Goal: Transaction & Acquisition: Purchase product/service

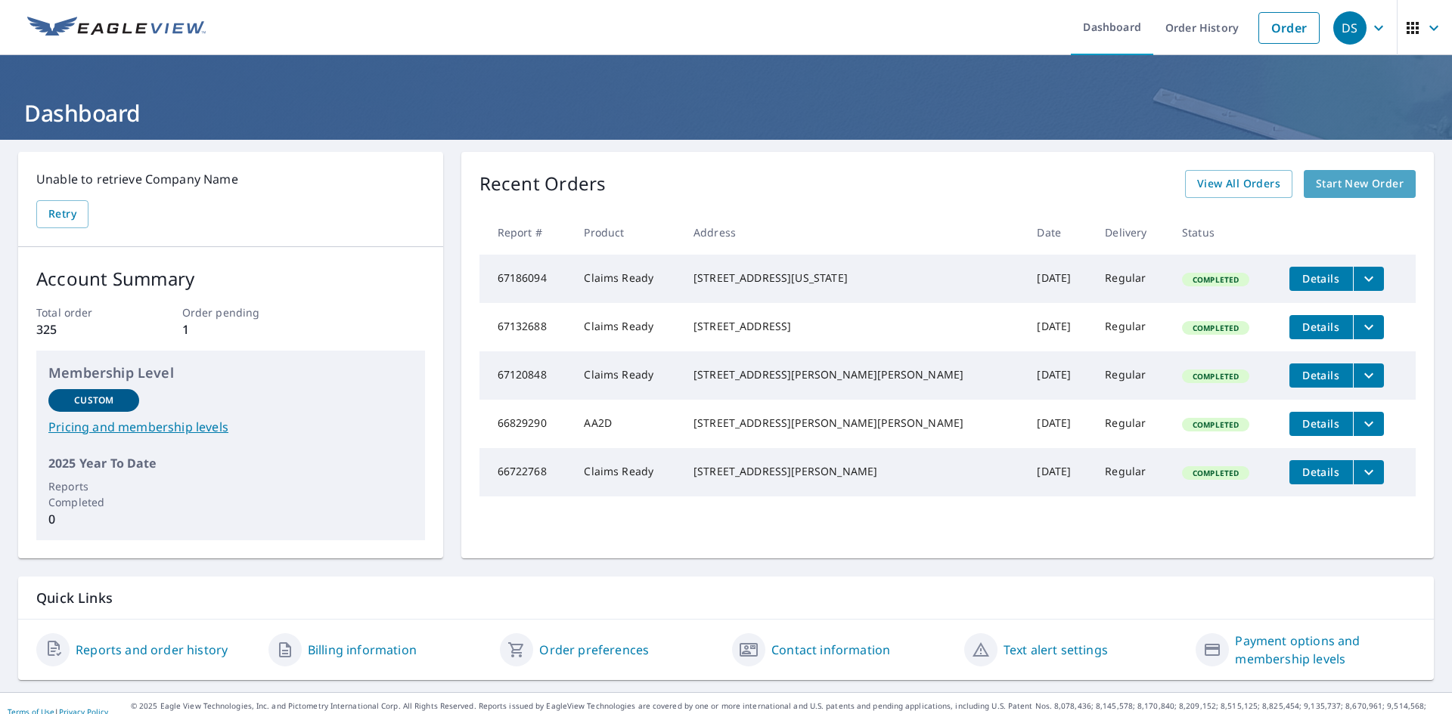
click at [1349, 184] on span "Start New Order" at bounding box center [1359, 184] width 88 height 19
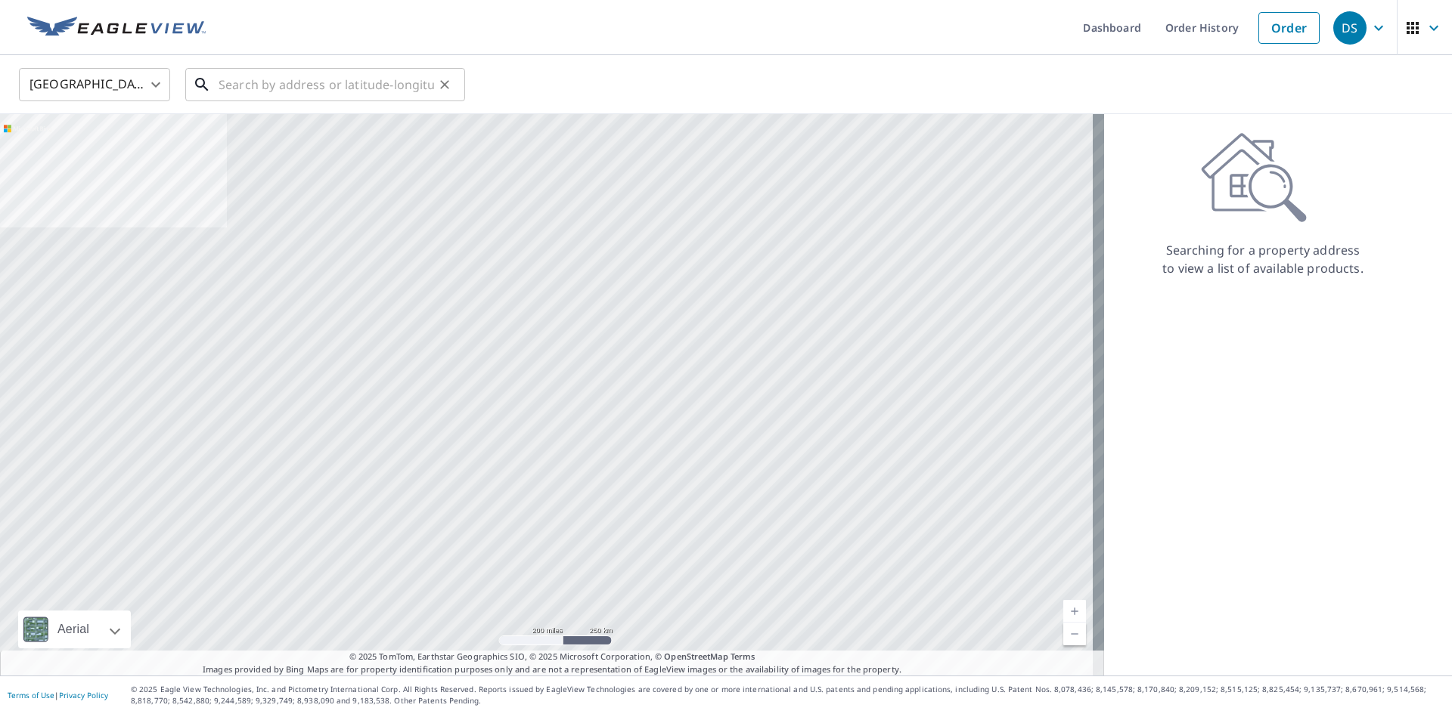
click at [254, 77] on input "text" at bounding box center [325, 85] width 215 height 42
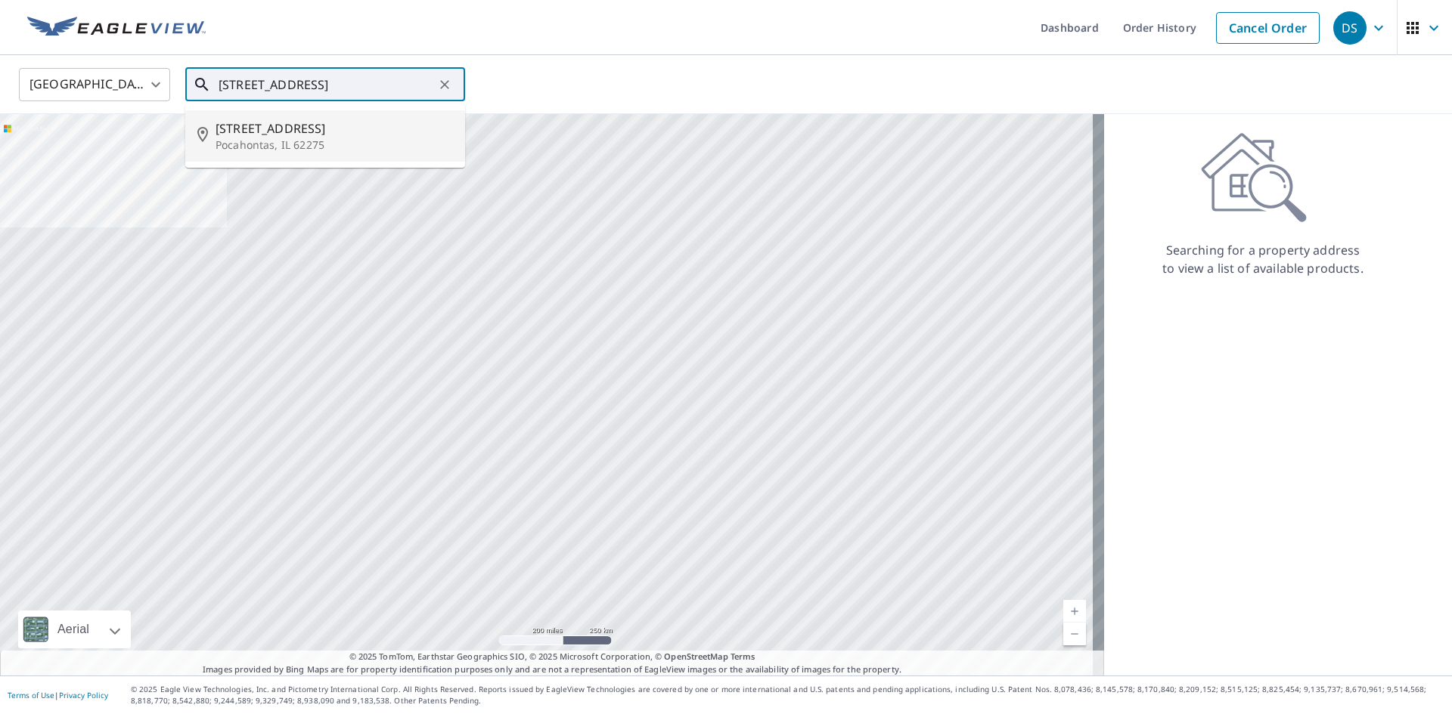
click at [267, 134] on span "[STREET_ADDRESS]" at bounding box center [333, 128] width 237 height 18
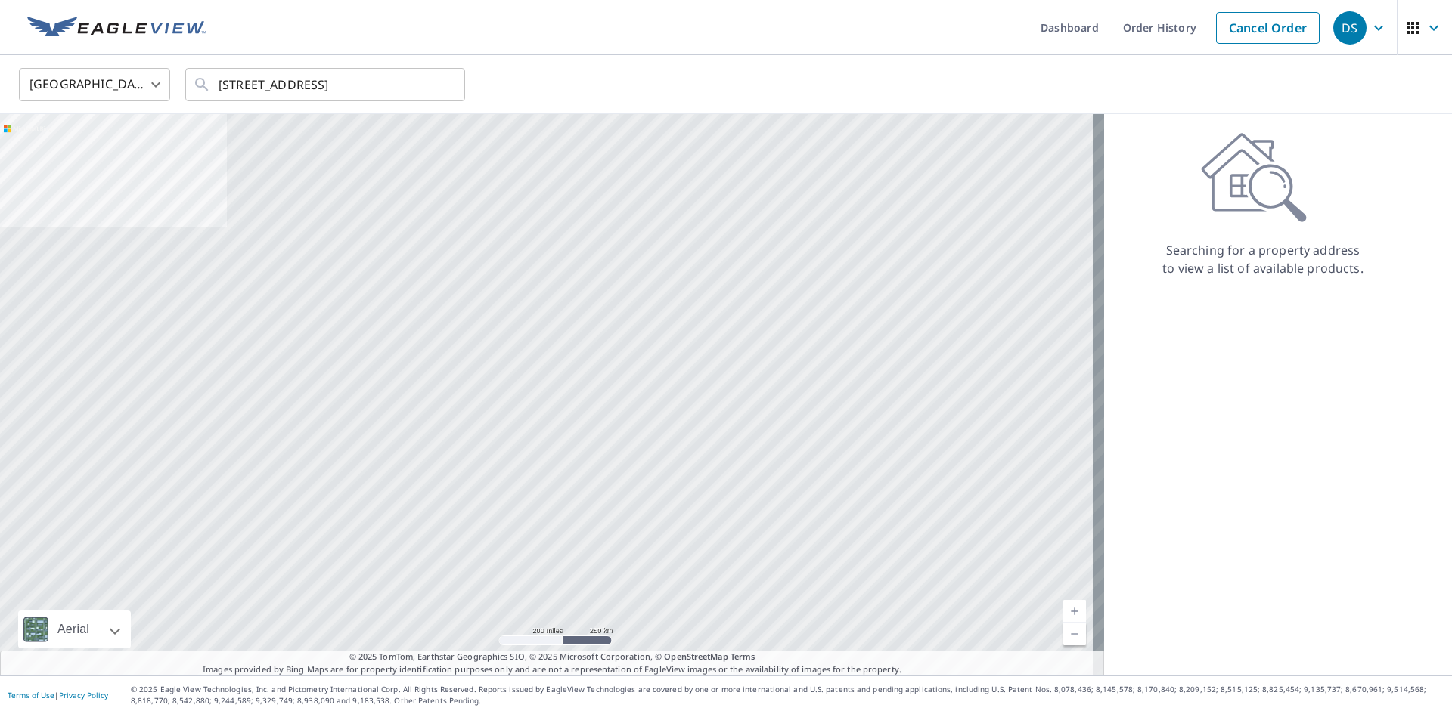
type input "[STREET_ADDRESS]"
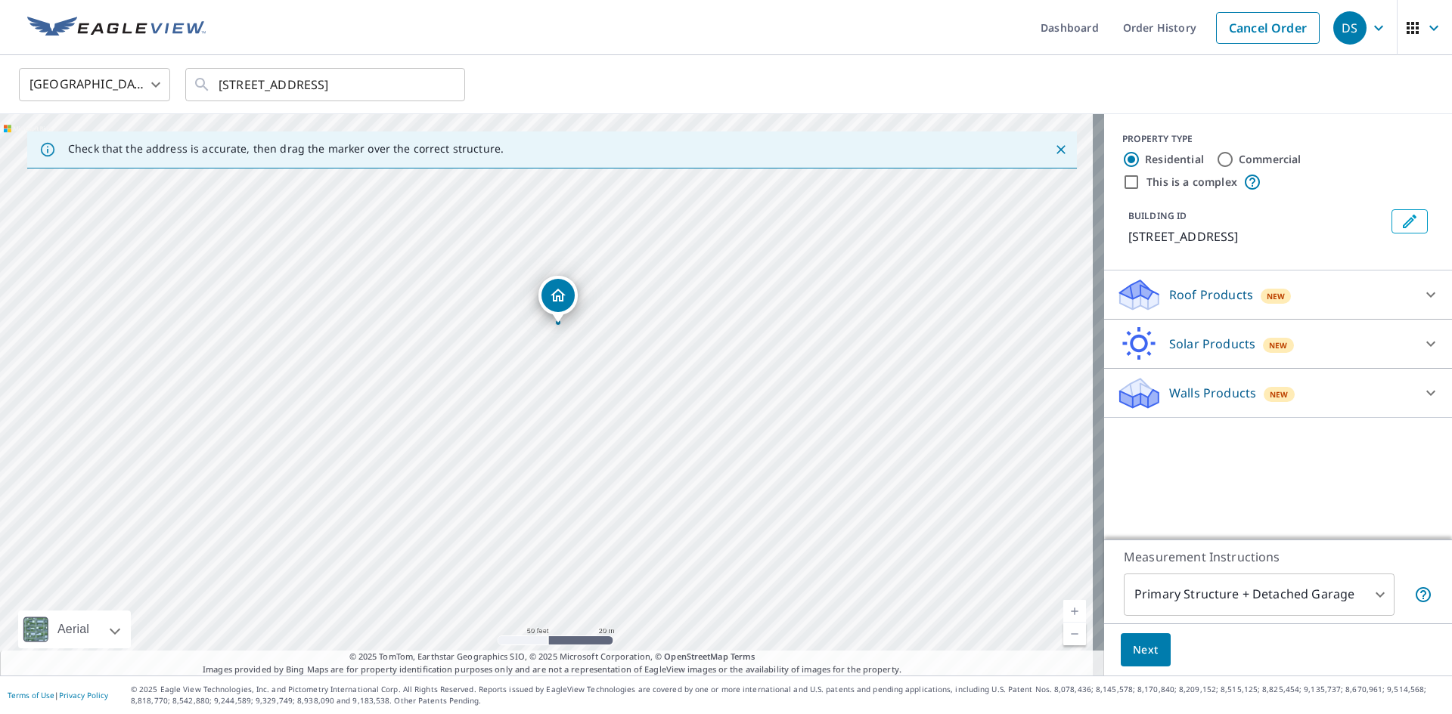
drag, startPoint x: 667, startPoint y: 388, endPoint x: 680, endPoint y: 317, distance: 72.2
click at [680, 317] on div "[STREET_ADDRESS]" at bounding box center [552, 395] width 1104 height 562
drag, startPoint x: 713, startPoint y: 262, endPoint x: 745, endPoint y: 418, distance: 159.7
click at [745, 418] on div "[STREET_ADDRESS]" at bounding box center [552, 395] width 1104 height 562
click at [1424, 291] on icon at bounding box center [1430, 295] width 18 height 18
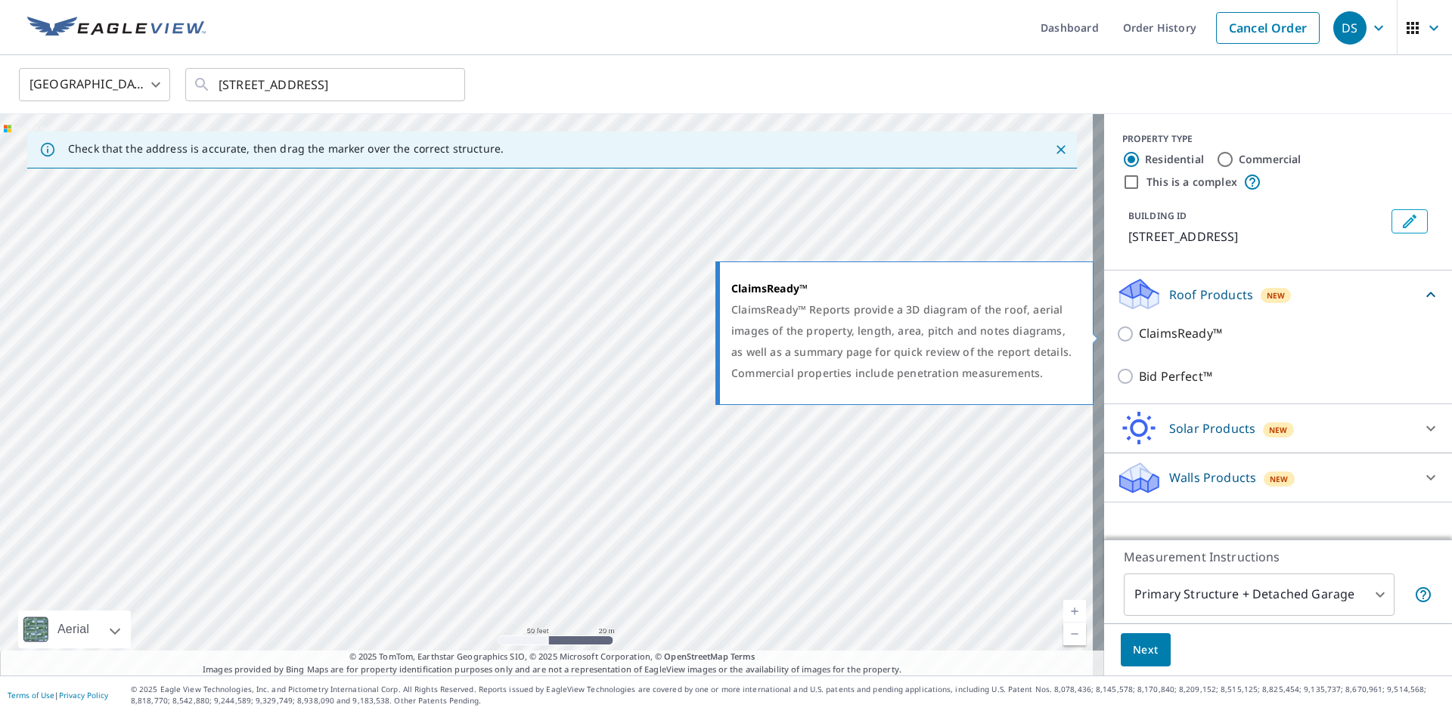
click at [1116, 339] on input "ClaimsReady™" at bounding box center [1127, 334] width 23 height 18
checkbox input "true"
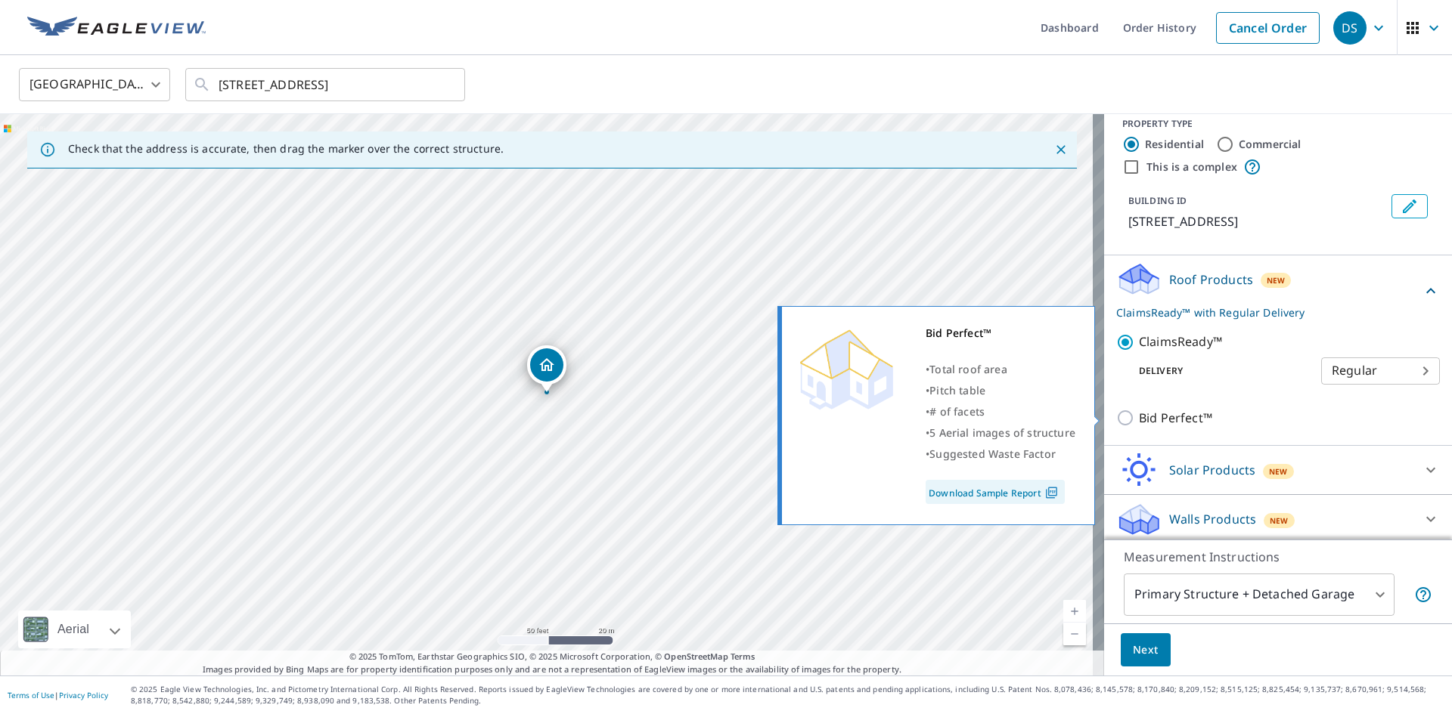
scroll to position [20, 0]
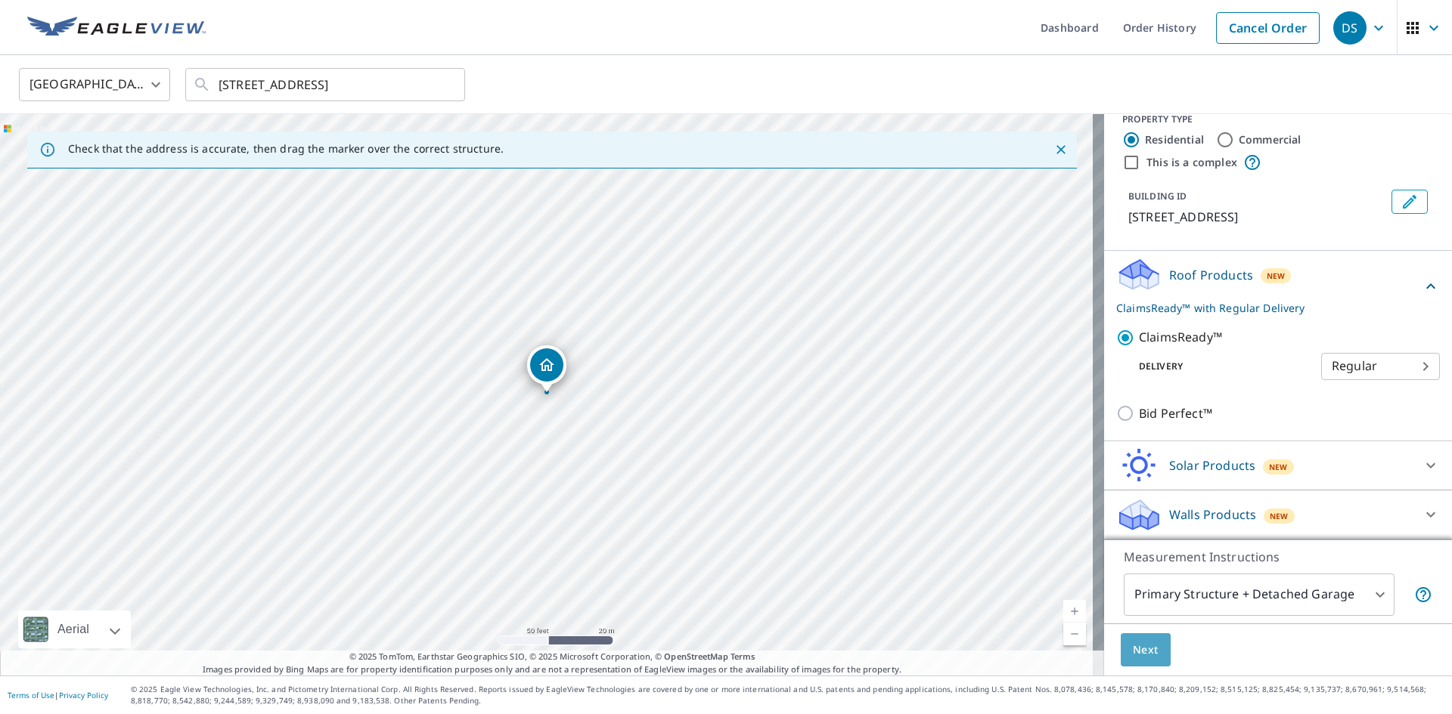
click at [1147, 656] on button "Next" at bounding box center [1145, 651] width 50 height 34
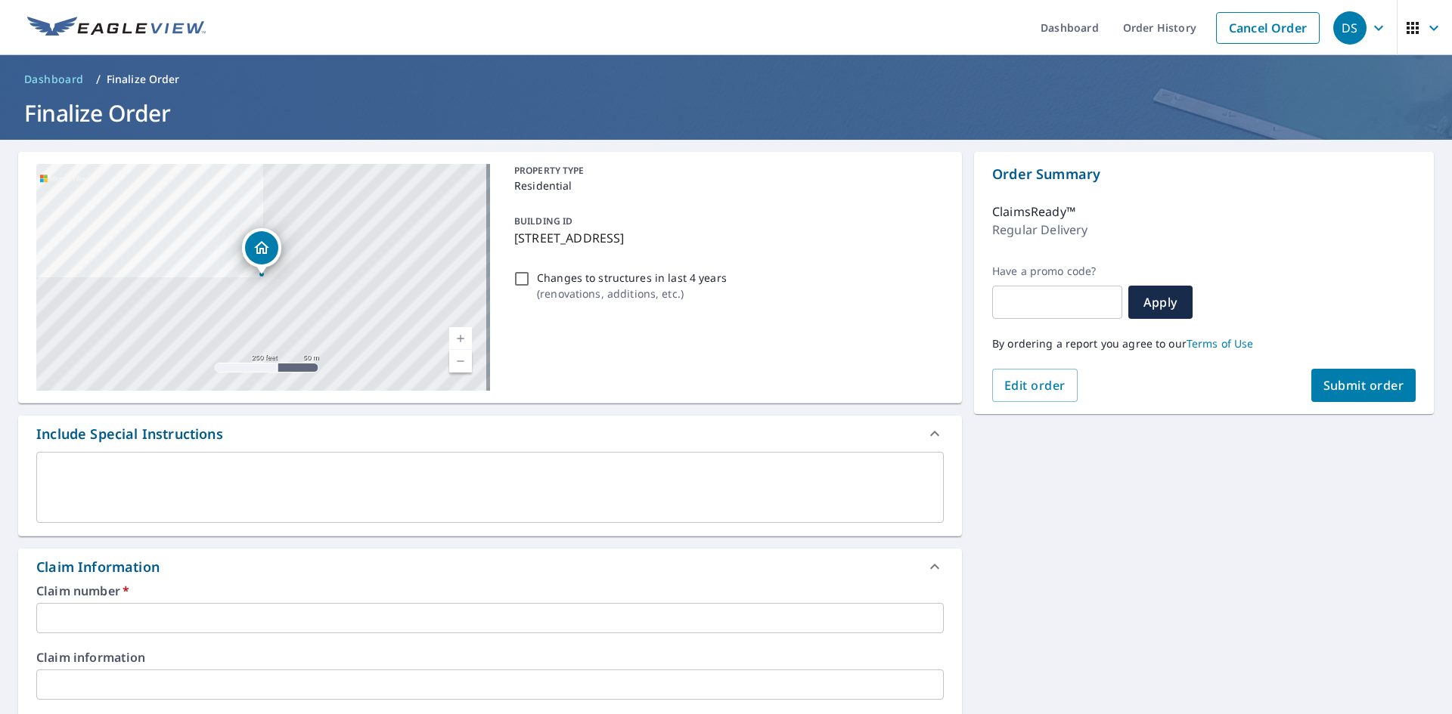
click at [180, 612] on input "text" at bounding box center [489, 618] width 907 height 30
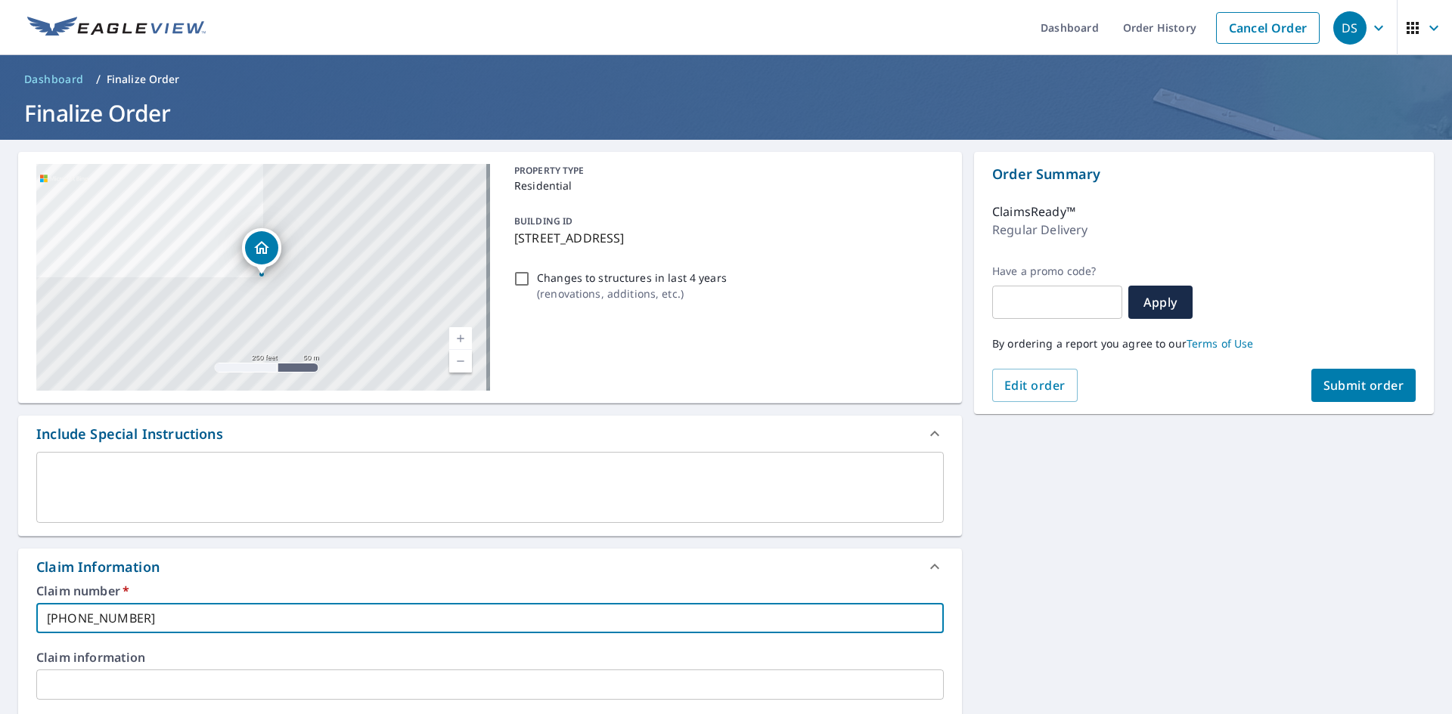
type input "[PHONE_NUMBER]"
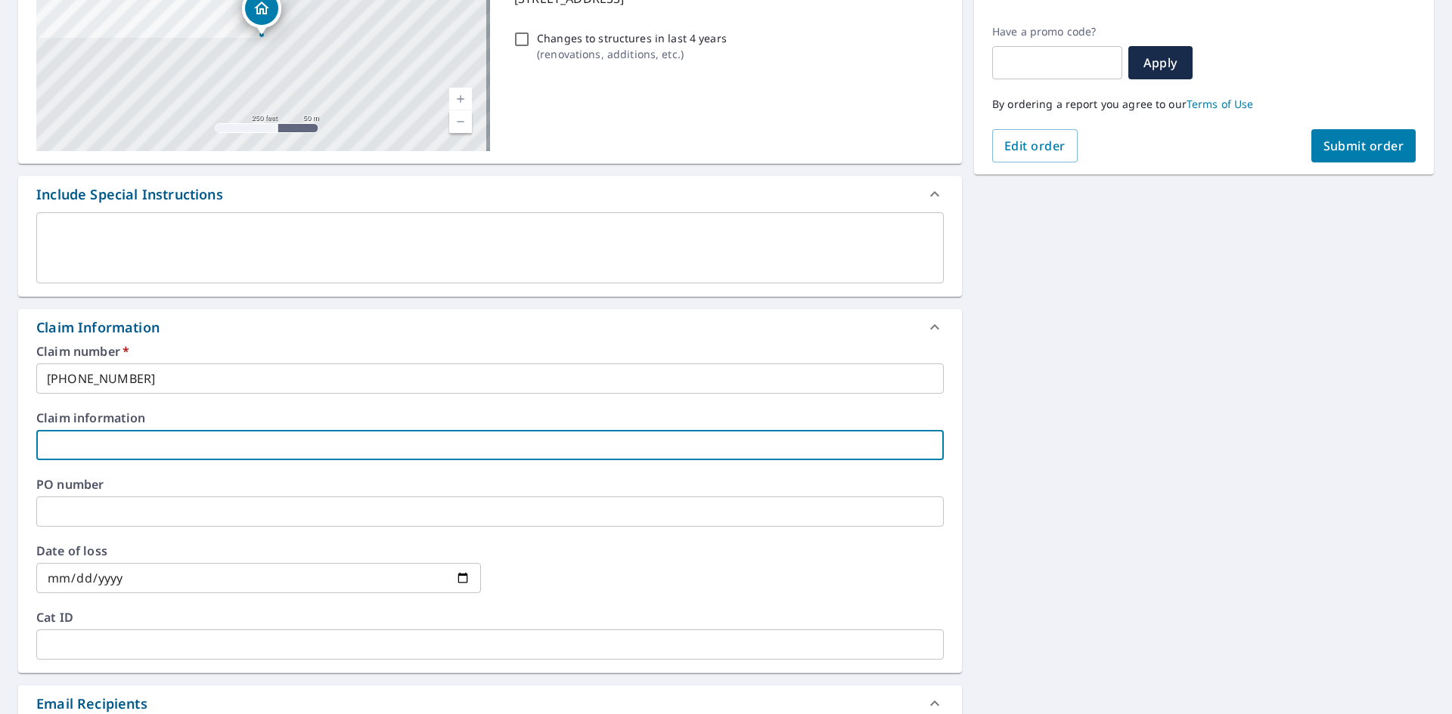
scroll to position [227, 0]
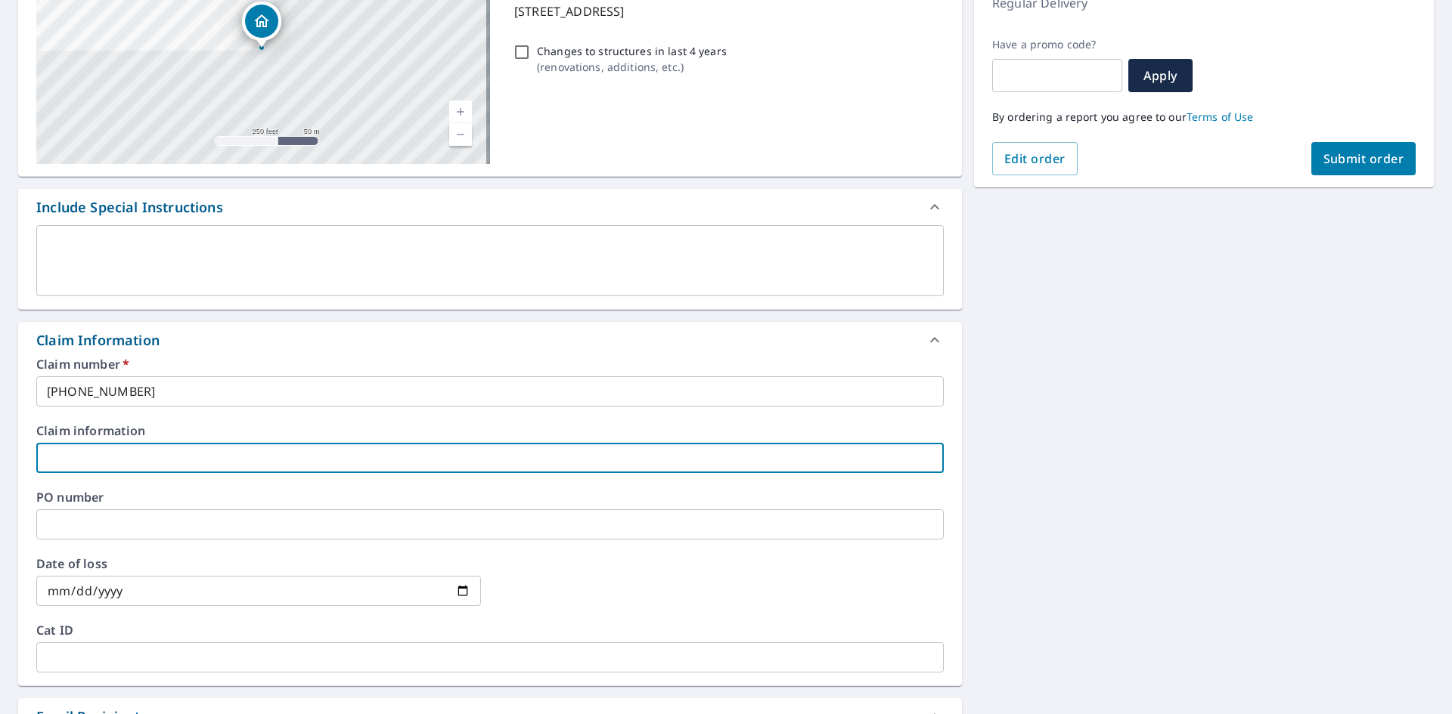
click at [1346, 161] on span "Submit order" at bounding box center [1363, 158] width 81 height 17
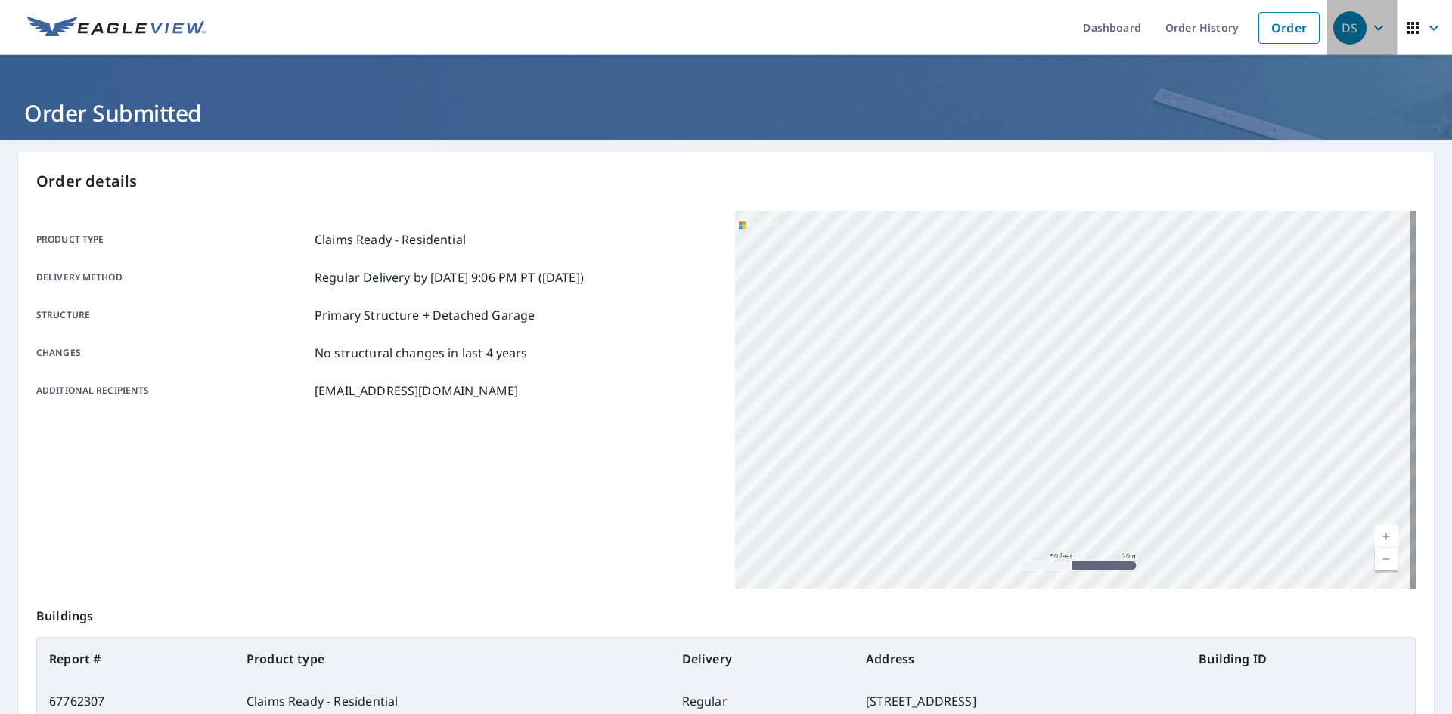
click at [1371, 20] on icon "button" at bounding box center [1378, 28] width 18 height 18
